Goal: Check status: Check status

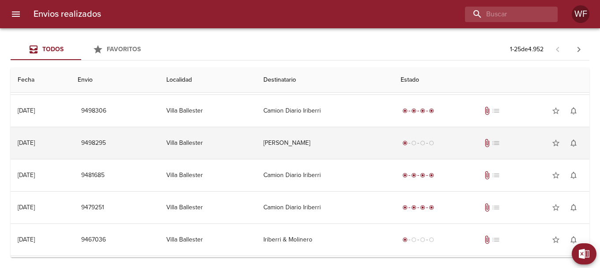
scroll to position [44, 0]
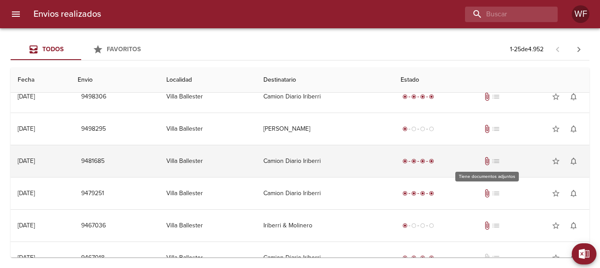
click at [485, 160] on span "attach_file" at bounding box center [487, 161] width 9 height 9
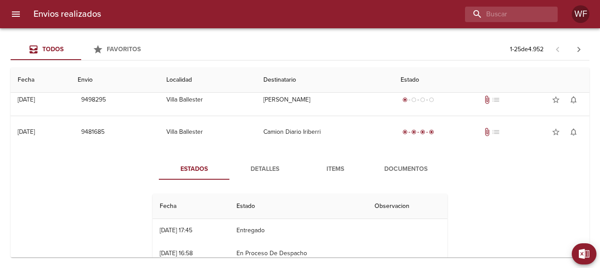
scroll to position [88, 0]
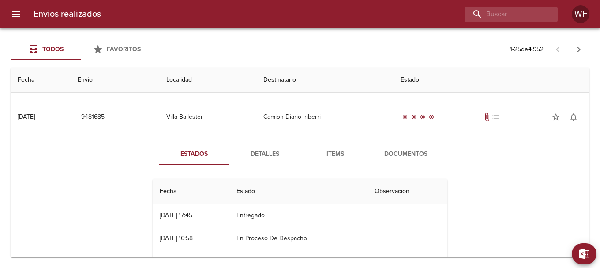
click at [399, 160] on button "Documentos" at bounding box center [406, 153] width 71 height 21
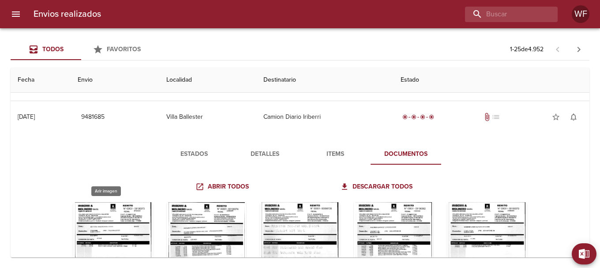
click at [100, 244] on div "Tabla de envíos del cliente" at bounding box center [112, 257] width 79 height 110
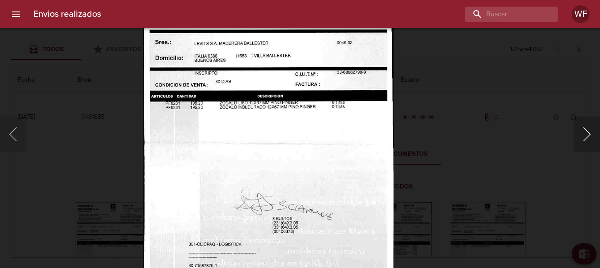
click at [594, 136] on button "Siguiente" at bounding box center [587, 133] width 26 height 35
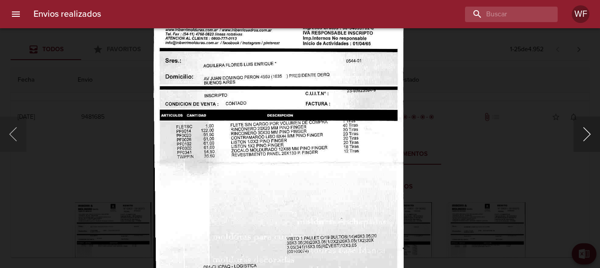
click at [593, 130] on button "Siguiente" at bounding box center [587, 133] width 26 height 35
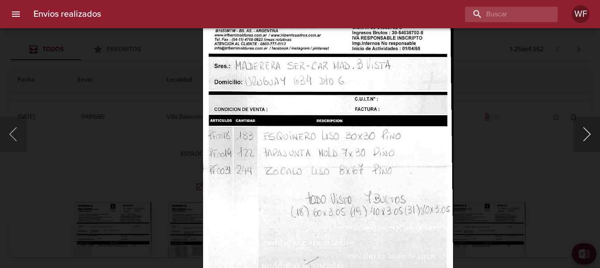
click at [590, 135] on button "Siguiente" at bounding box center [587, 133] width 26 height 35
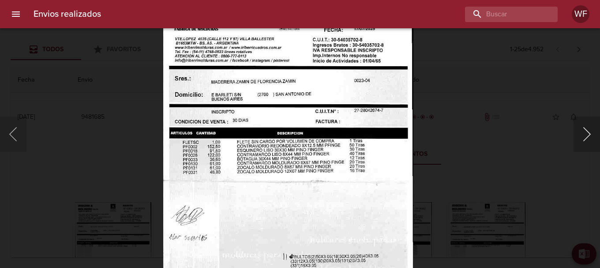
drag, startPoint x: 587, startPoint y: 133, endPoint x: 437, endPoint y: 105, distance: 152.7
click at [586, 133] on button "Siguiente" at bounding box center [587, 133] width 26 height 35
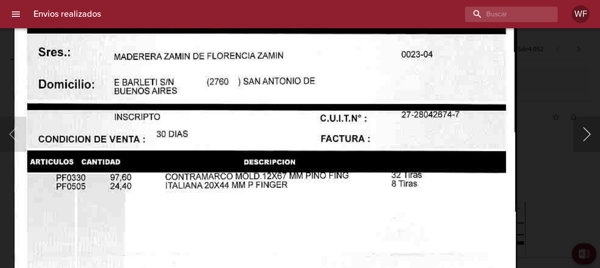
click at [584, 142] on button "Siguiente" at bounding box center [587, 133] width 26 height 35
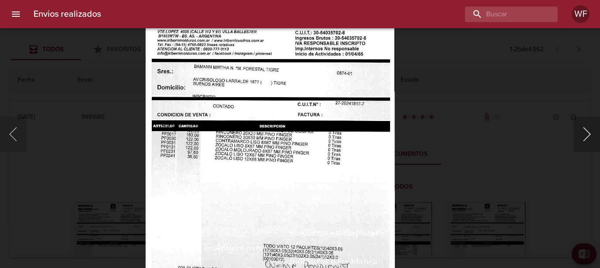
click at [585, 130] on button "Siguiente" at bounding box center [587, 133] width 26 height 35
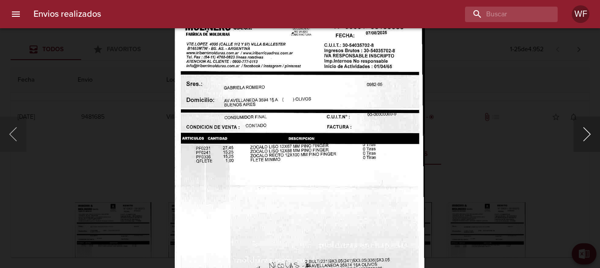
click at [586, 128] on button "Siguiente" at bounding box center [587, 133] width 26 height 35
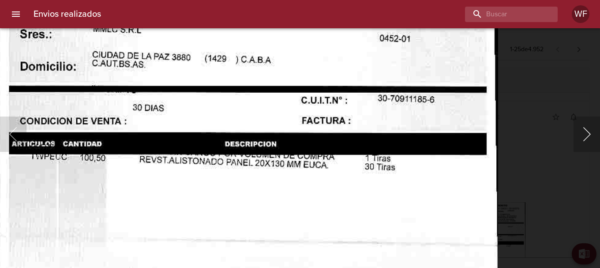
click at [586, 137] on button "Siguiente" at bounding box center [587, 133] width 26 height 35
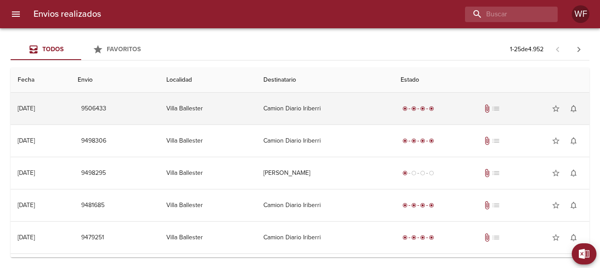
click at [321, 98] on td "Camion Diario Iriberri" at bounding box center [324, 109] width 137 height 32
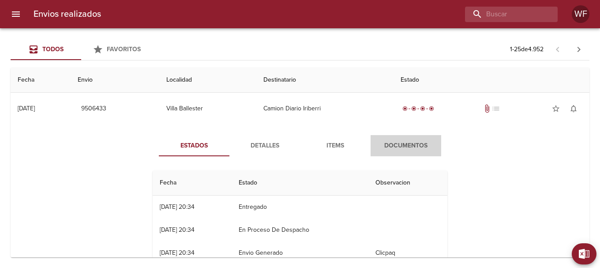
click at [407, 141] on span "Documentos" at bounding box center [406, 145] width 60 height 11
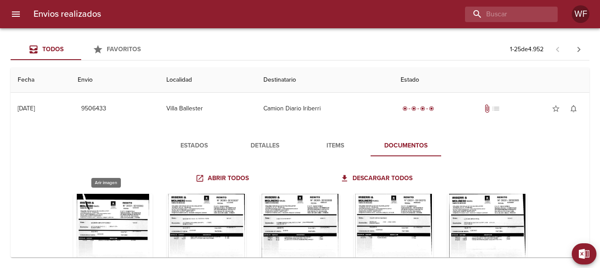
click at [111, 210] on div "Tabla de envíos del cliente" at bounding box center [112, 249] width 79 height 110
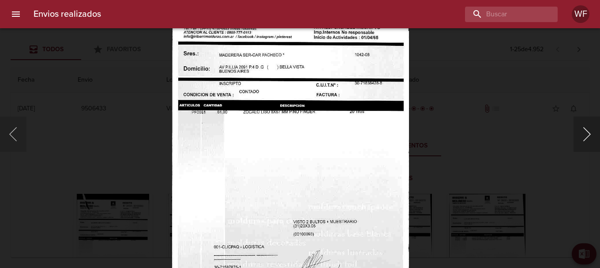
click at [586, 132] on button "Siguiente" at bounding box center [587, 133] width 26 height 35
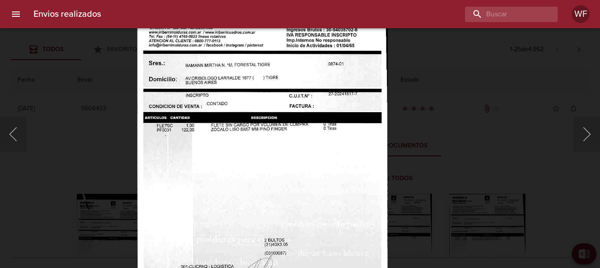
drag, startPoint x: 585, startPoint y: 131, endPoint x: 471, endPoint y: 117, distance: 115.2
click at [585, 131] on button "Siguiente" at bounding box center [587, 133] width 26 height 35
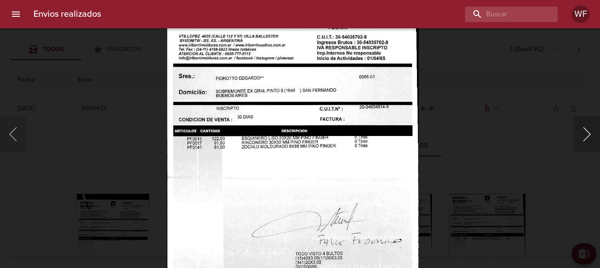
drag, startPoint x: 585, startPoint y: 133, endPoint x: 427, endPoint y: 120, distance: 158.1
click at [584, 133] on button "Siguiente" at bounding box center [587, 133] width 26 height 35
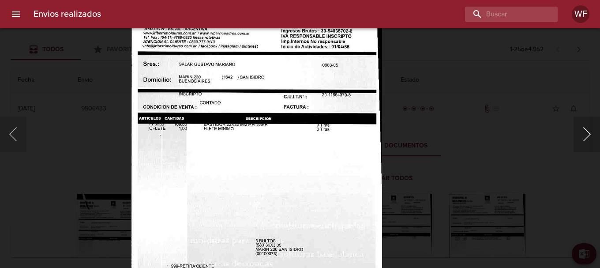
click at [587, 141] on button "Siguiente" at bounding box center [587, 133] width 26 height 35
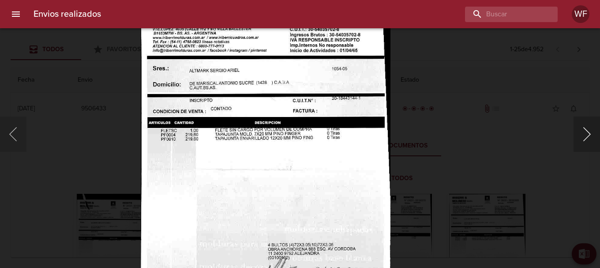
click at [586, 141] on button "Siguiente" at bounding box center [587, 133] width 26 height 35
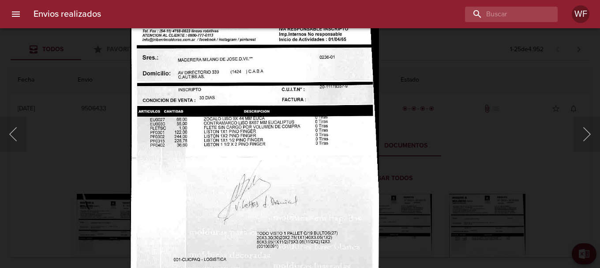
drag, startPoint x: 589, startPoint y: 132, endPoint x: 405, endPoint y: 112, distance: 185.1
click at [586, 132] on button "Siguiente" at bounding box center [587, 133] width 26 height 35
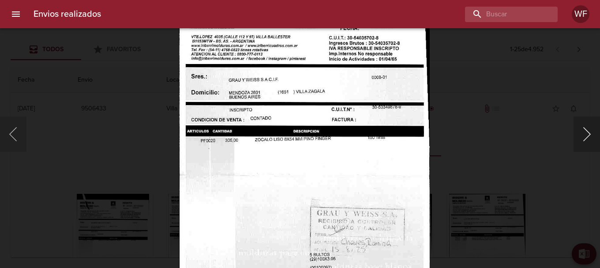
click at [594, 134] on button "Siguiente" at bounding box center [587, 133] width 26 height 35
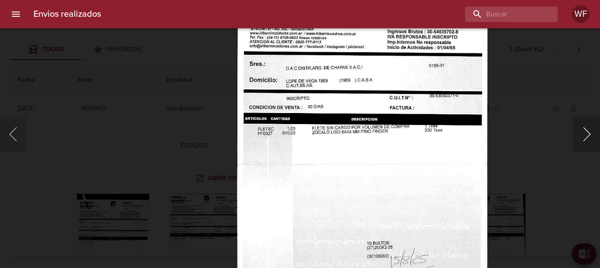
click at [580, 140] on button "Siguiente" at bounding box center [587, 133] width 26 height 35
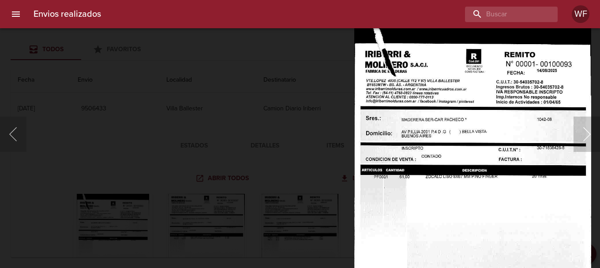
click at [588, 137] on button "Siguiente" at bounding box center [587, 133] width 26 height 35
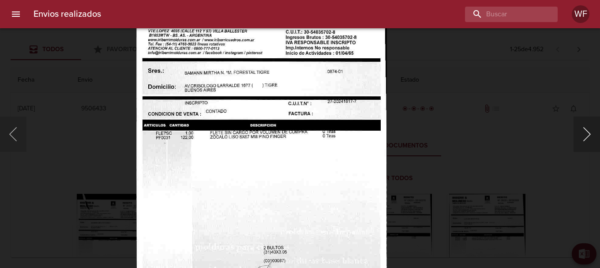
click at [596, 141] on button "Siguiente" at bounding box center [587, 133] width 26 height 35
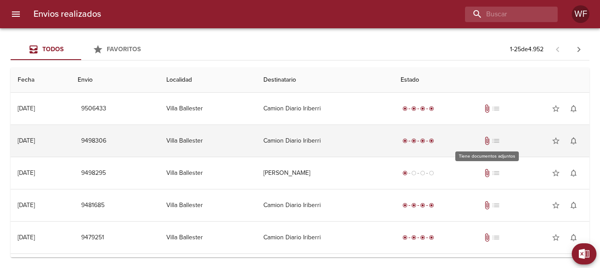
click at [485, 137] on span "attach_file" at bounding box center [487, 140] width 9 height 9
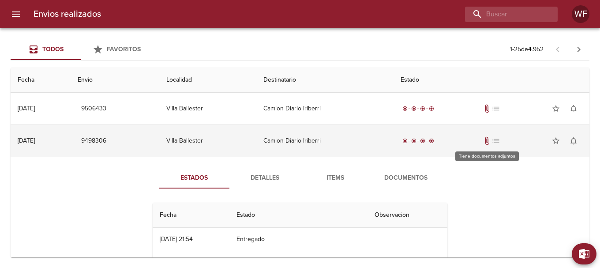
click at [488, 142] on span "attach_file" at bounding box center [487, 140] width 9 height 9
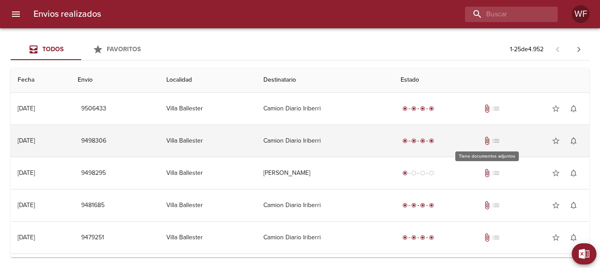
click at [486, 141] on span "attach_file" at bounding box center [487, 140] width 9 height 9
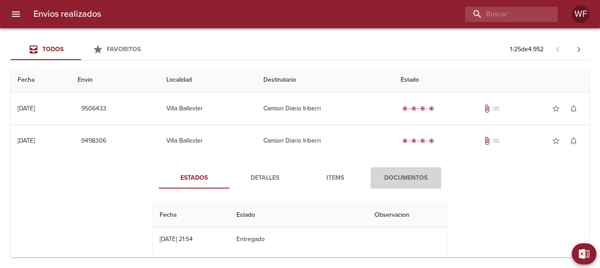
click at [411, 173] on span "Documentos" at bounding box center [406, 178] width 60 height 11
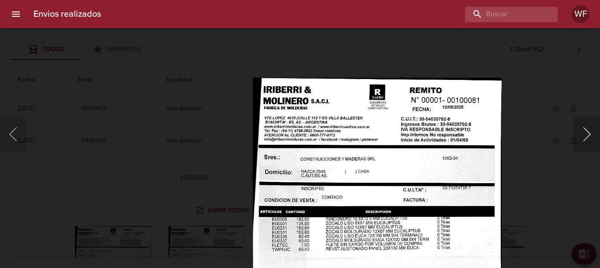
click at [583, 126] on button "Siguiente" at bounding box center [587, 133] width 26 height 35
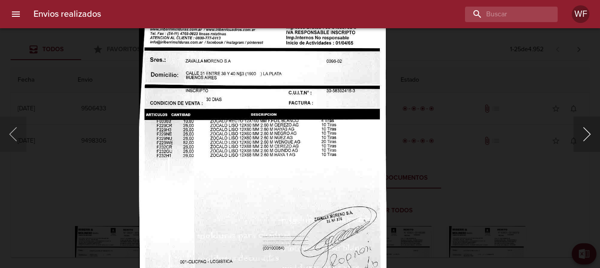
drag, startPoint x: 592, startPoint y: 127, endPoint x: 435, endPoint y: 123, distance: 157.6
click at [592, 127] on button "Siguiente" at bounding box center [587, 133] width 26 height 35
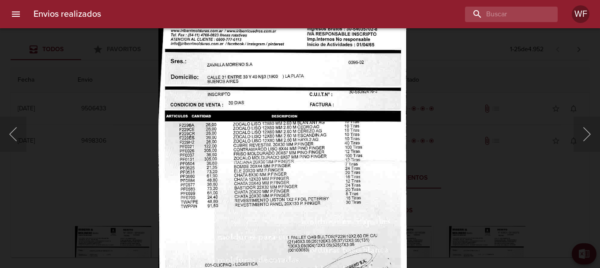
drag, startPoint x: 590, startPoint y: 139, endPoint x: 462, endPoint y: 136, distance: 128.0
click at [589, 139] on button "Siguiente" at bounding box center [587, 133] width 26 height 35
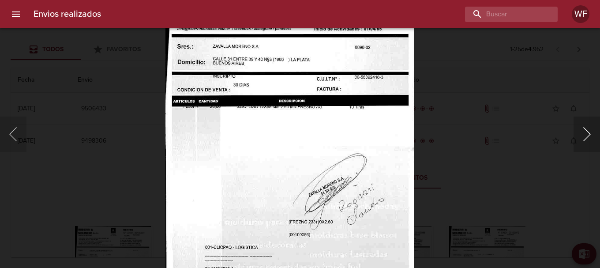
click at [586, 139] on button "Siguiente" at bounding box center [587, 133] width 26 height 35
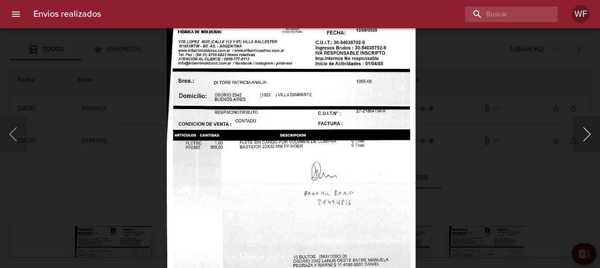
click at [585, 129] on button "Siguiente" at bounding box center [587, 133] width 26 height 35
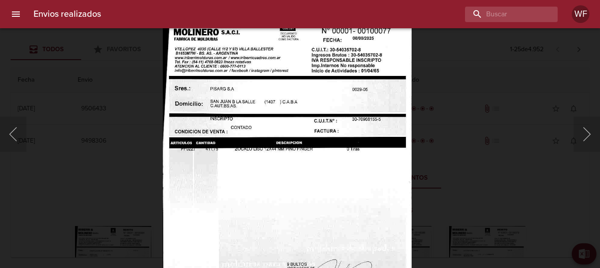
drag, startPoint x: 584, startPoint y: 133, endPoint x: 402, endPoint y: 124, distance: 182.9
click at [584, 133] on button "Siguiente" at bounding box center [587, 133] width 26 height 35
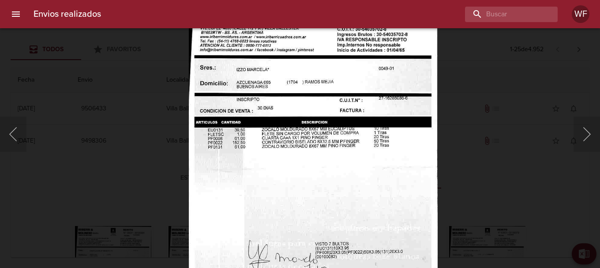
drag, startPoint x: 591, startPoint y: 136, endPoint x: 462, endPoint y: 121, distance: 129.3
click at [589, 136] on button "Siguiente" at bounding box center [587, 133] width 26 height 35
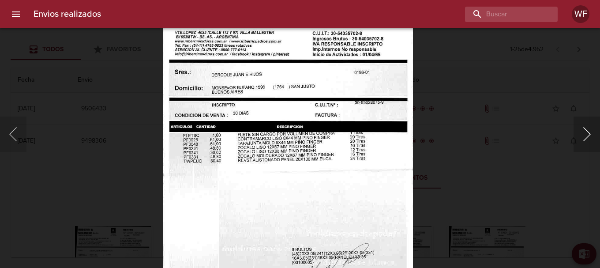
click at [579, 131] on button "Siguiente" at bounding box center [587, 133] width 26 height 35
